Goal: Information Seeking & Learning: Learn about a topic

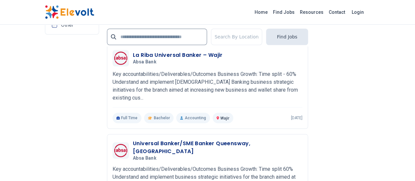
scroll to position [1491, 0]
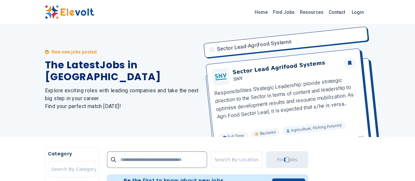
scroll to position [0, 0]
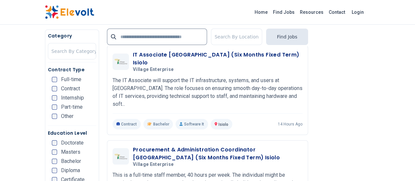
scroll to position [1122, 0]
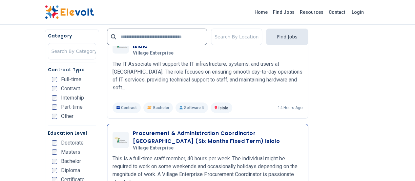
click at [231, 129] on div "Procurement & Administration Coordinator Kenya (Six Months Fixed Term) Isiolo V…" at bounding box center [207, 168] width 190 height 78
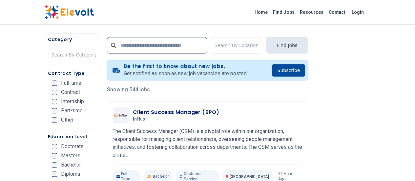
scroll to position [134, 0]
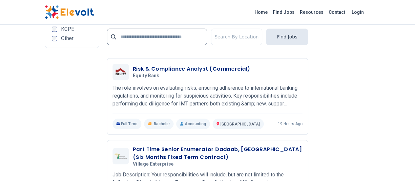
scroll to position [1496, 0]
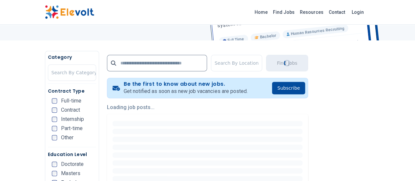
scroll to position [117, 0]
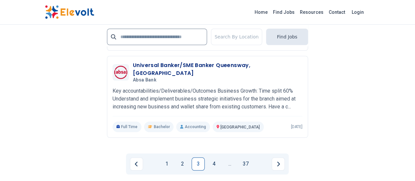
scroll to position [1549, 0]
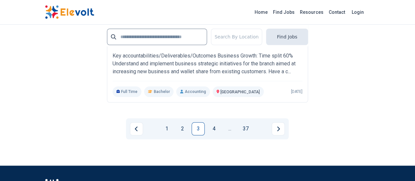
click at [179, 33] on input "text" at bounding box center [157, 37] width 100 height 16
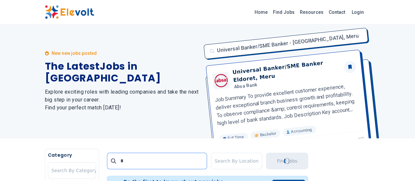
scroll to position [0, 0]
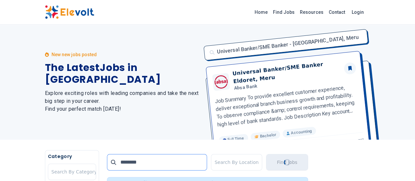
type input "********"
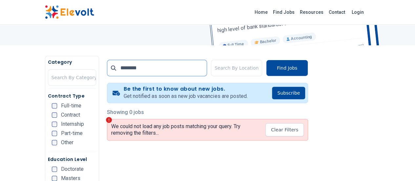
scroll to position [98, 0]
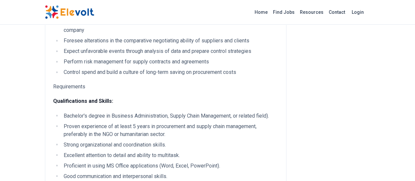
scroll to position [519, 0]
